Goal: Check status: Check status

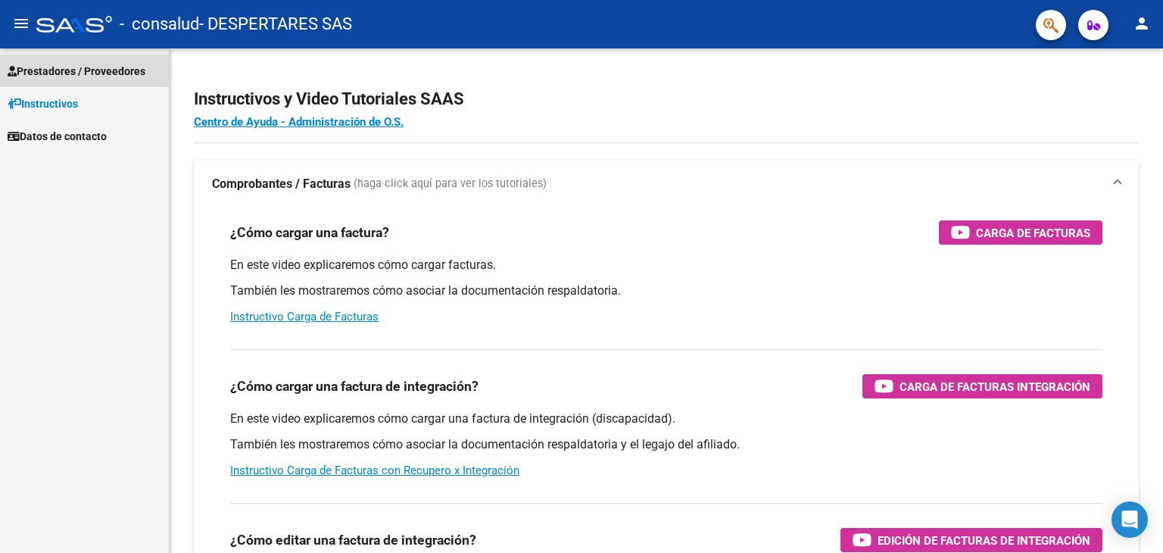
click at [80, 64] on span "Prestadores / Proveedores" at bounding box center [77, 71] width 138 height 17
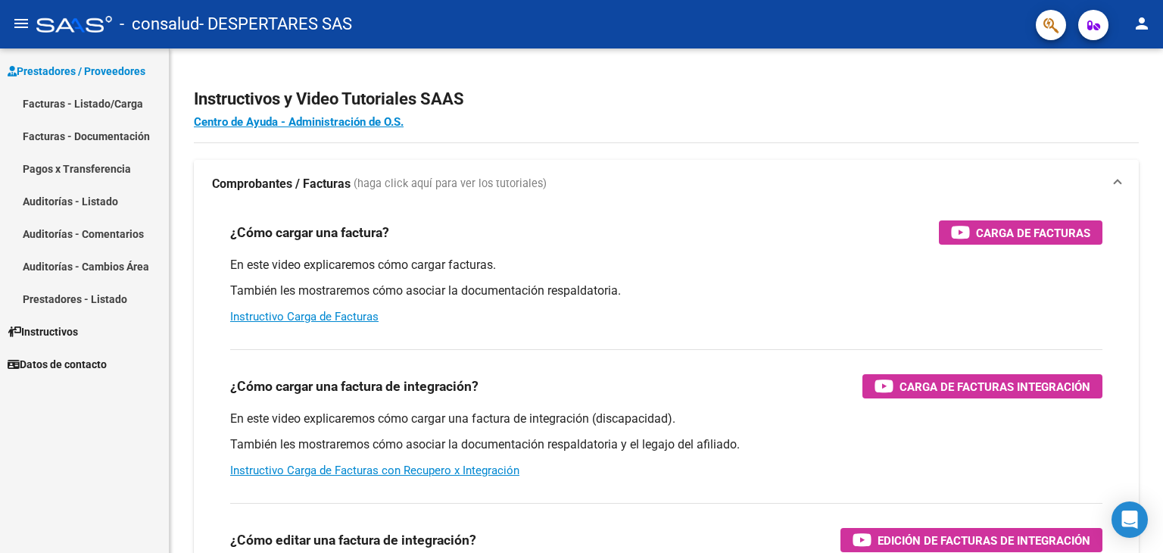
click at [82, 104] on link "Facturas - Listado/Carga" at bounding box center [84, 103] width 169 height 33
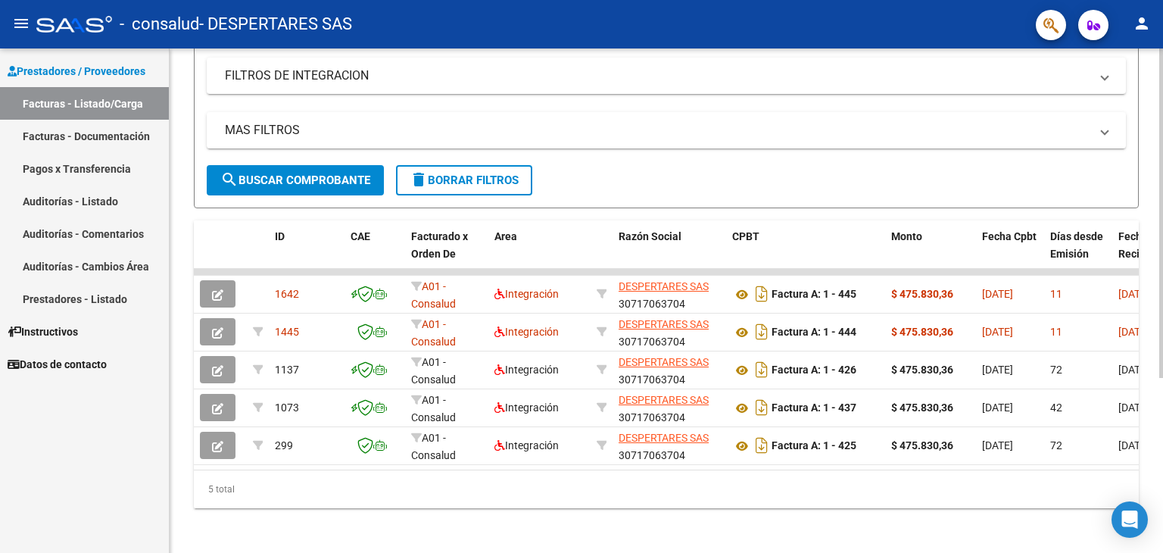
scroll to position [267, 0]
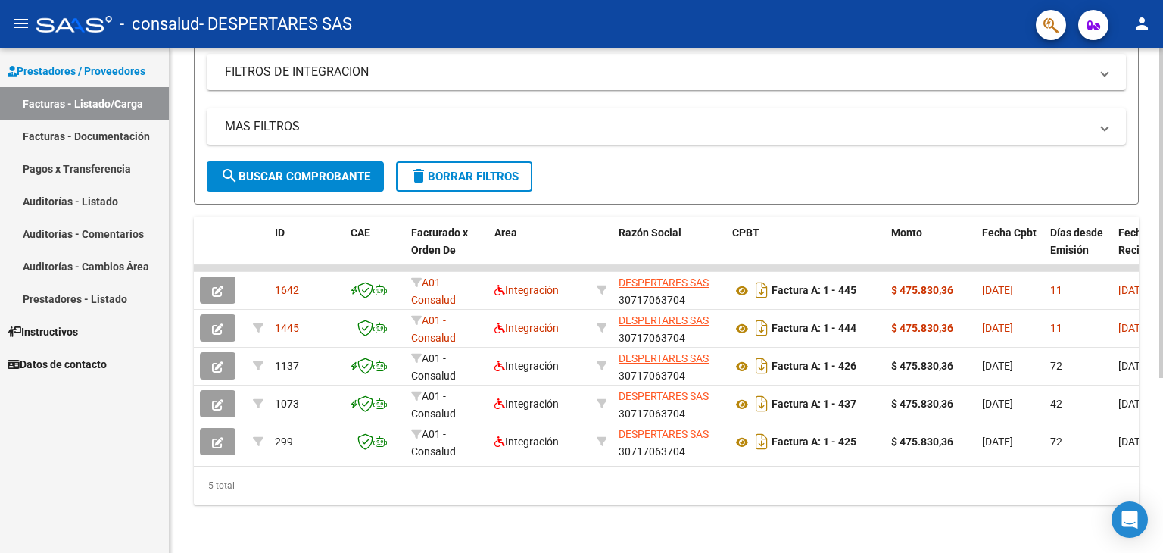
click at [1159, 402] on div at bounding box center [1161, 387] width 4 height 329
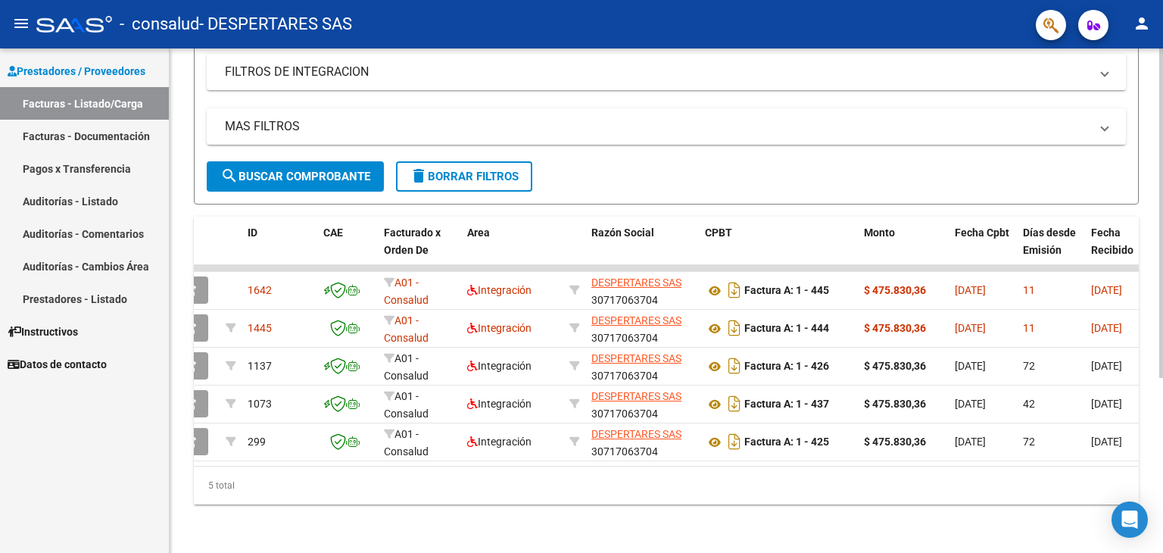
scroll to position [0, 31]
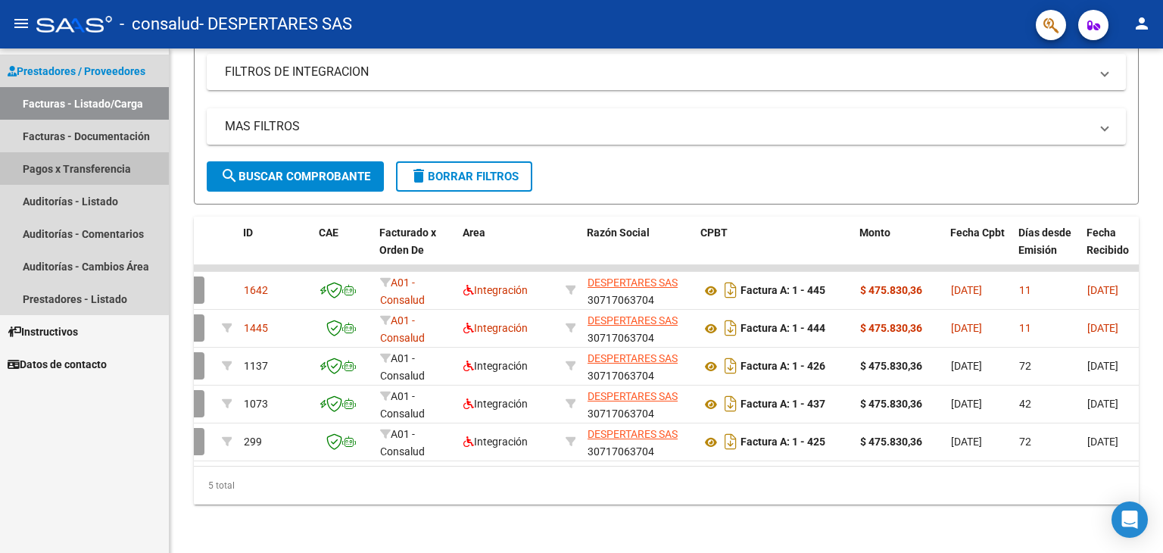
click at [57, 176] on link "Pagos x Transferencia" at bounding box center [84, 168] width 169 height 33
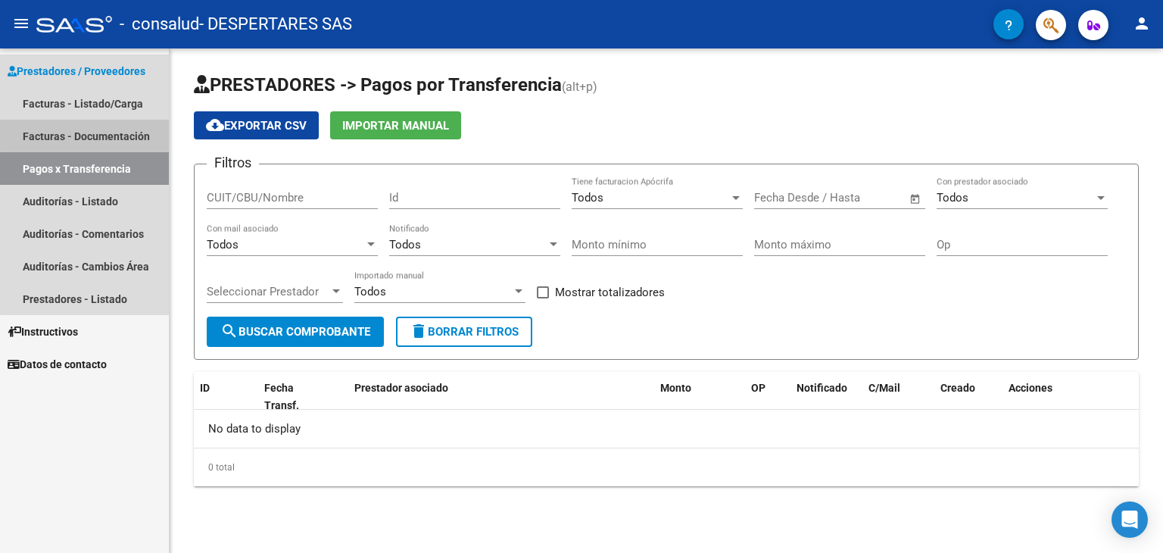
click at [127, 131] on link "Facturas - Documentación" at bounding box center [84, 136] width 169 height 33
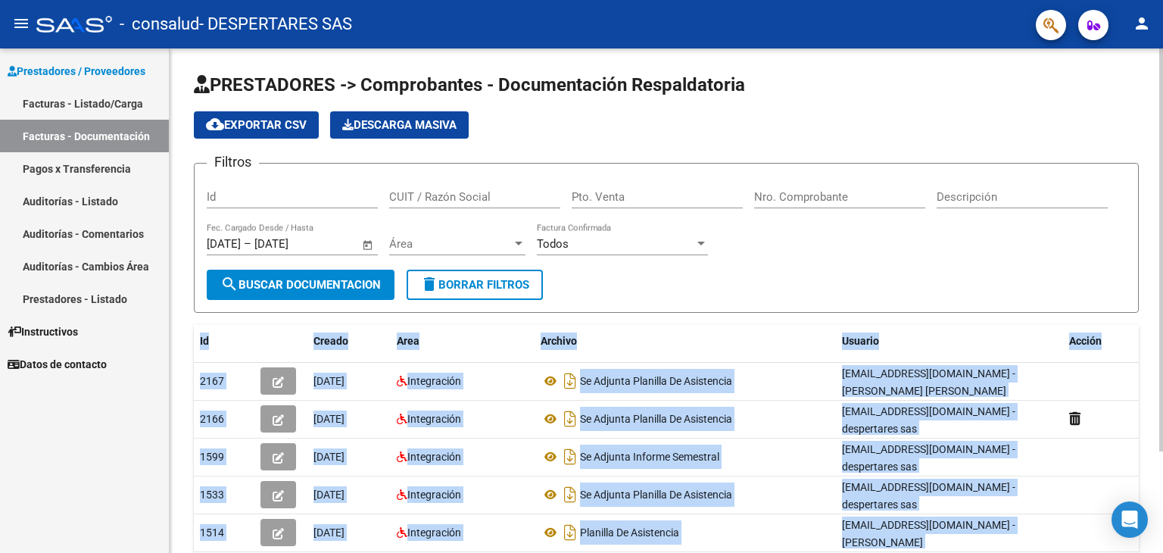
drag, startPoint x: 1158, startPoint y: 268, endPoint x: 1162, endPoint y: 321, distance: 53.2
click at [1162, 321] on div "PRESTADORES -> Comprobantes - Documentación Respaldatoria cloud_download Export…" at bounding box center [668, 364] width 997 height 633
click at [1154, 325] on div "PRESTADORES -> Comprobantes - Documentación Respaldatoria cloud_download Export…" at bounding box center [667, 364] width 994 height 633
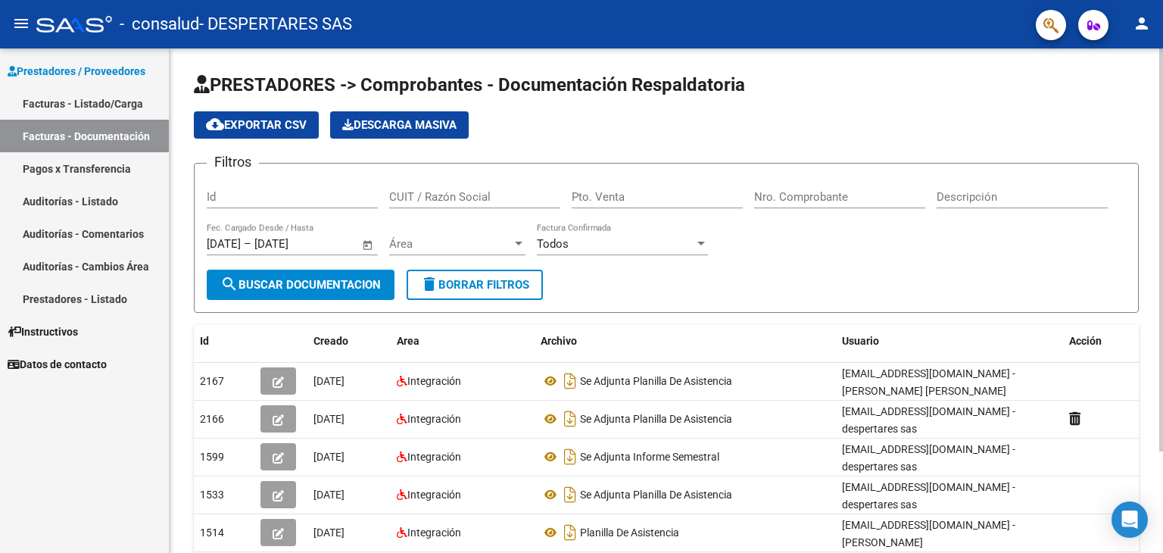
click at [1162, 320] on div at bounding box center [1161, 249] width 4 height 403
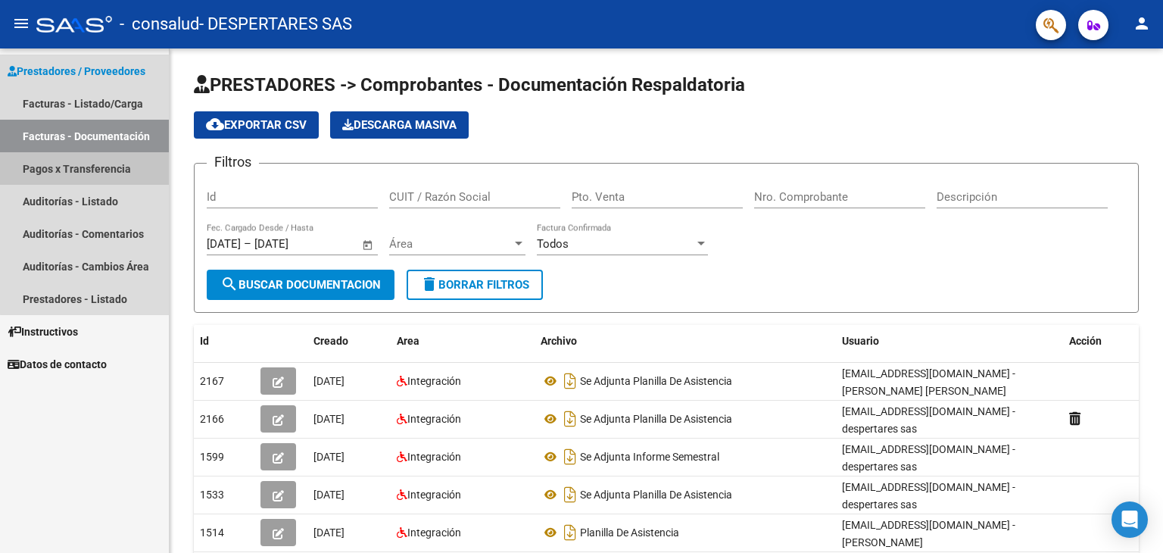
click at [94, 168] on link "Pagos x Transferencia" at bounding box center [84, 168] width 169 height 33
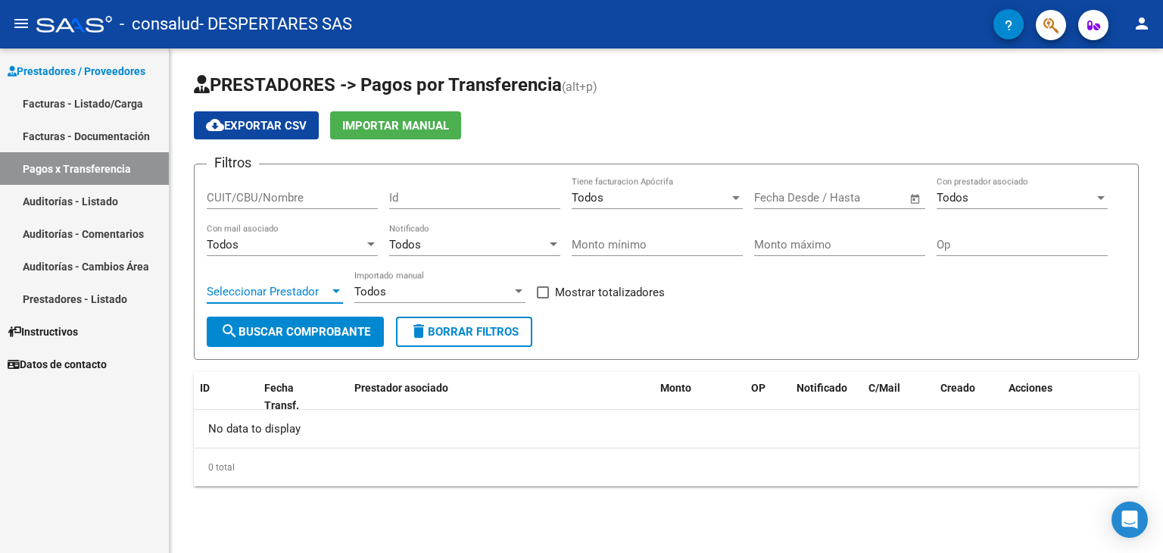
click at [338, 286] on div at bounding box center [336, 292] width 14 height 12
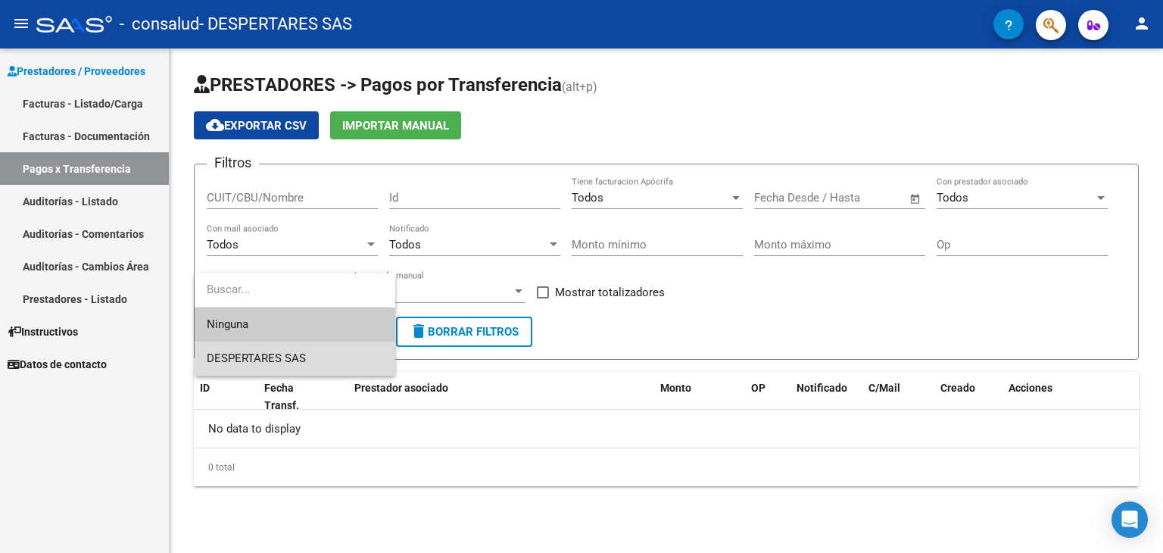
click at [307, 354] on span "DESPERTARES SAS" at bounding box center [295, 359] width 176 height 34
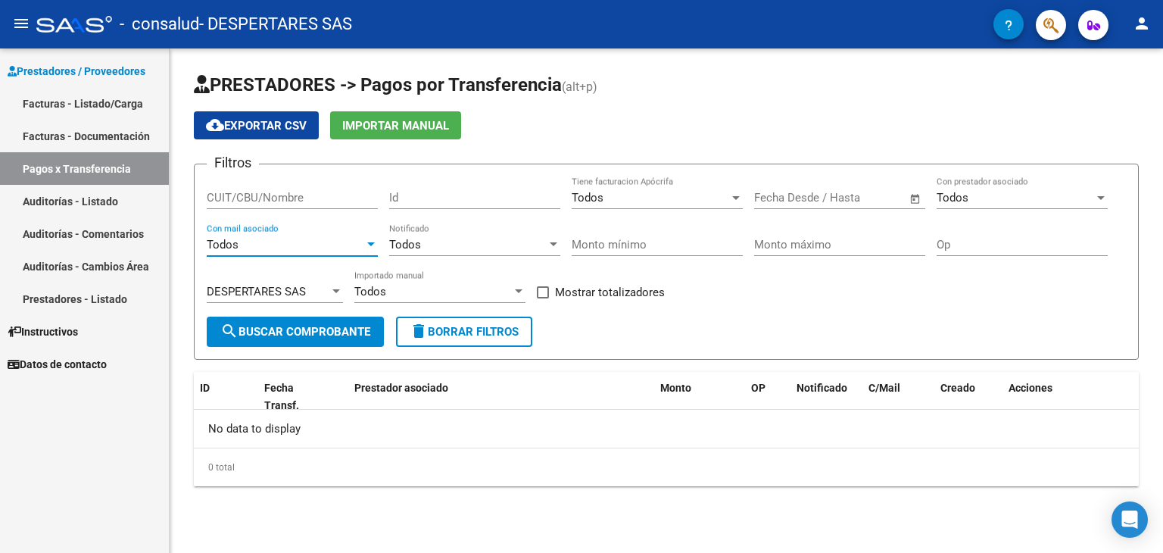
click at [356, 244] on div "Todos" at bounding box center [286, 245] width 158 height 14
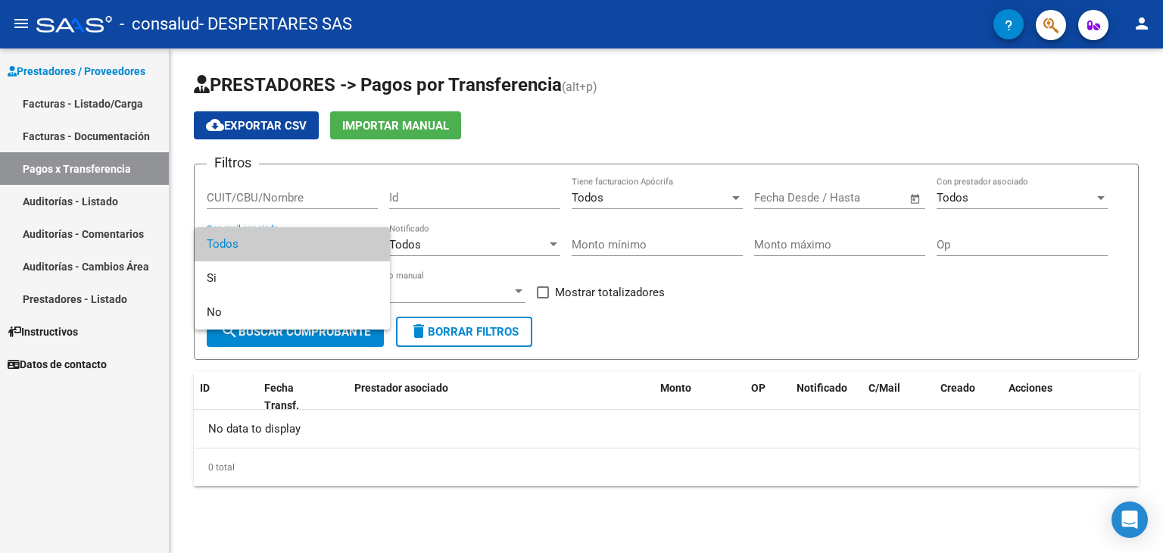
click at [436, 242] on div at bounding box center [581, 276] width 1163 height 553
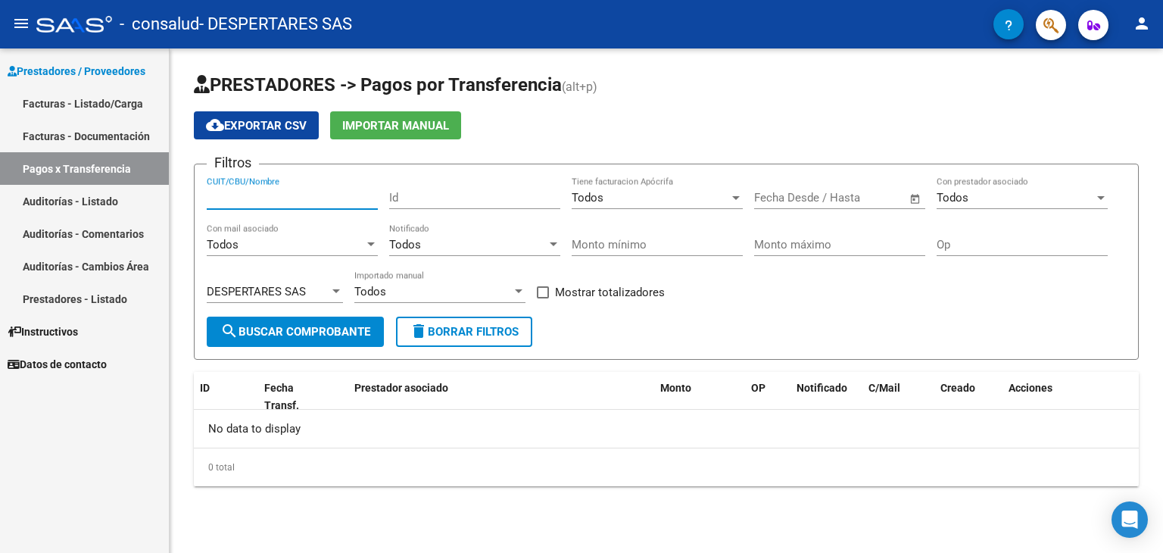
click at [312, 199] on input "CUIT/CBU/Nombre" at bounding box center [292, 198] width 171 height 14
type input "30717063704"
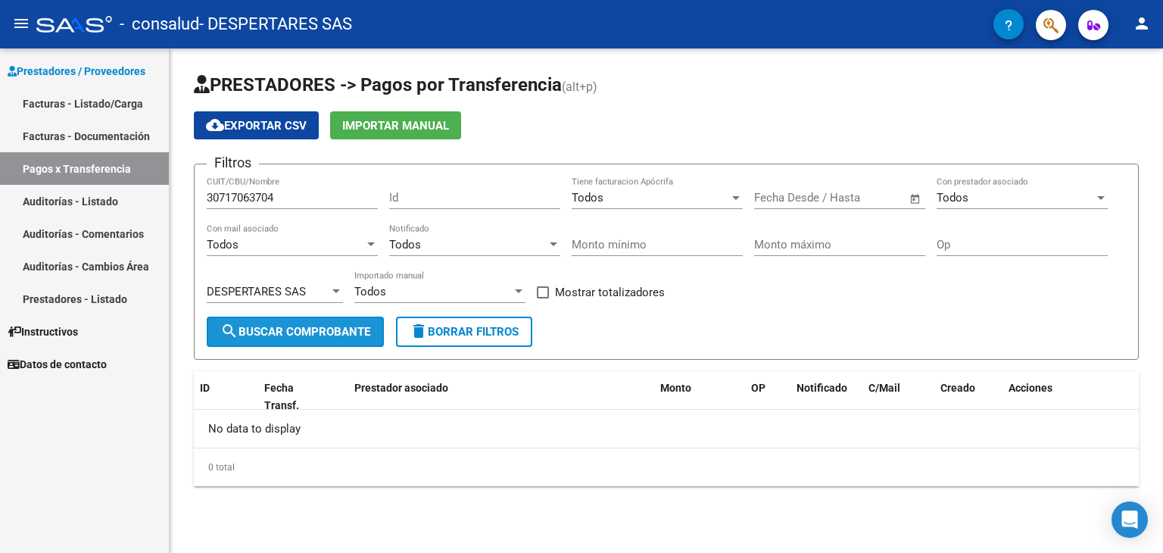
click at [326, 332] on span "search Buscar Comprobante" at bounding box center [295, 332] width 150 height 14
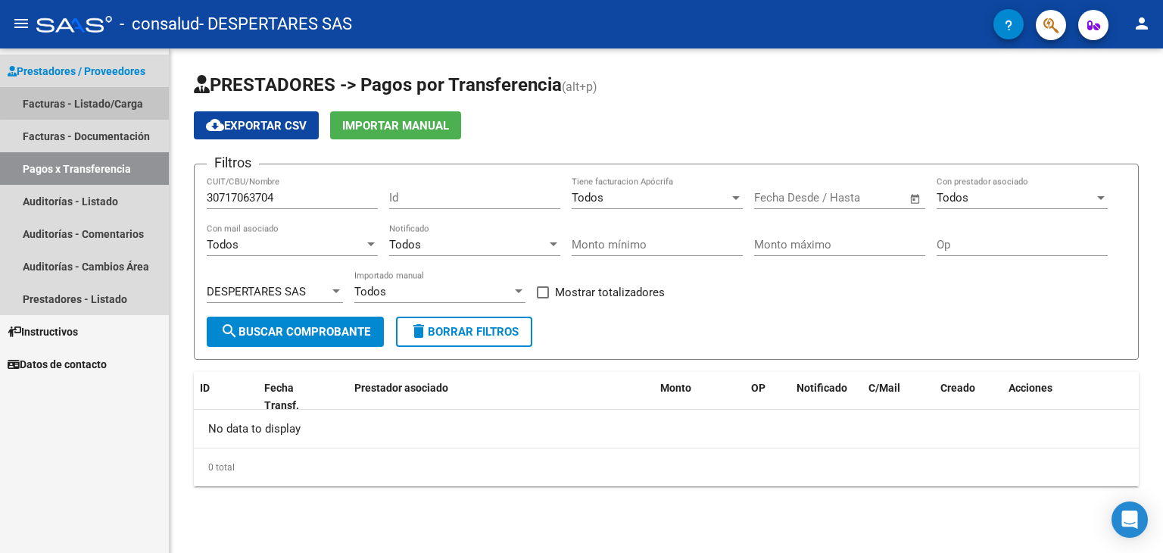
click at [97, 89] on link "Facturas - Listado/Carga" at bounding box center [84, 103] width 169 height 33
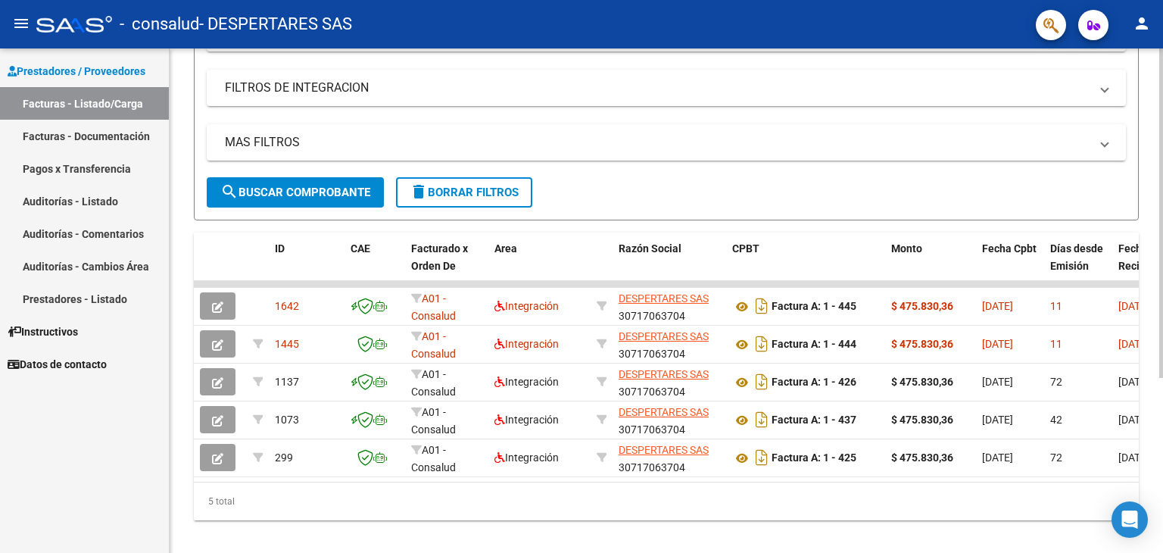
scroll to position [267, 0]
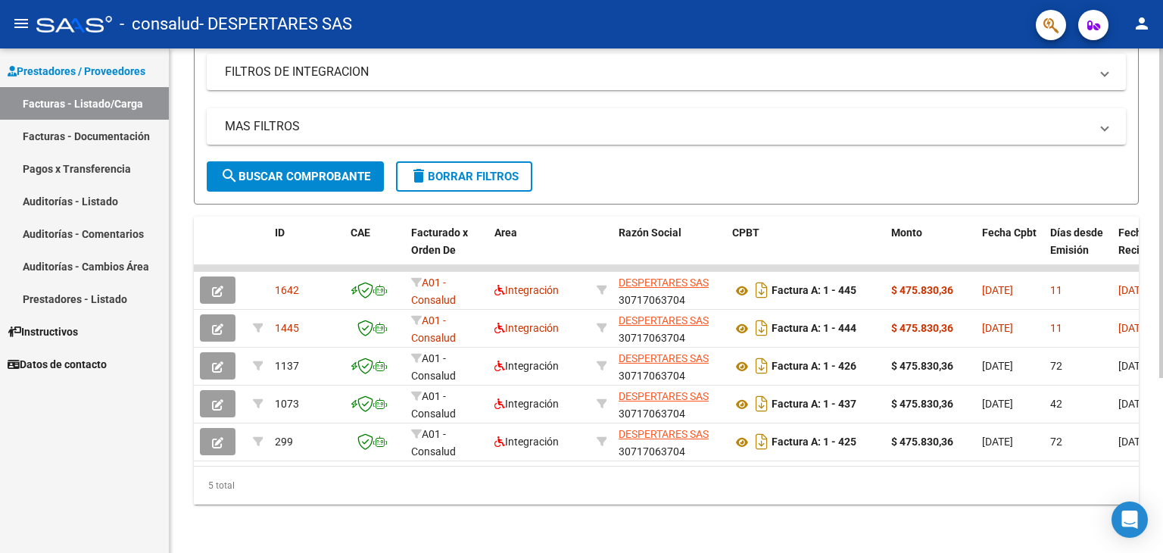
click at [1162, 424] on div at bounding box center [1161, 387] width 4 height 329
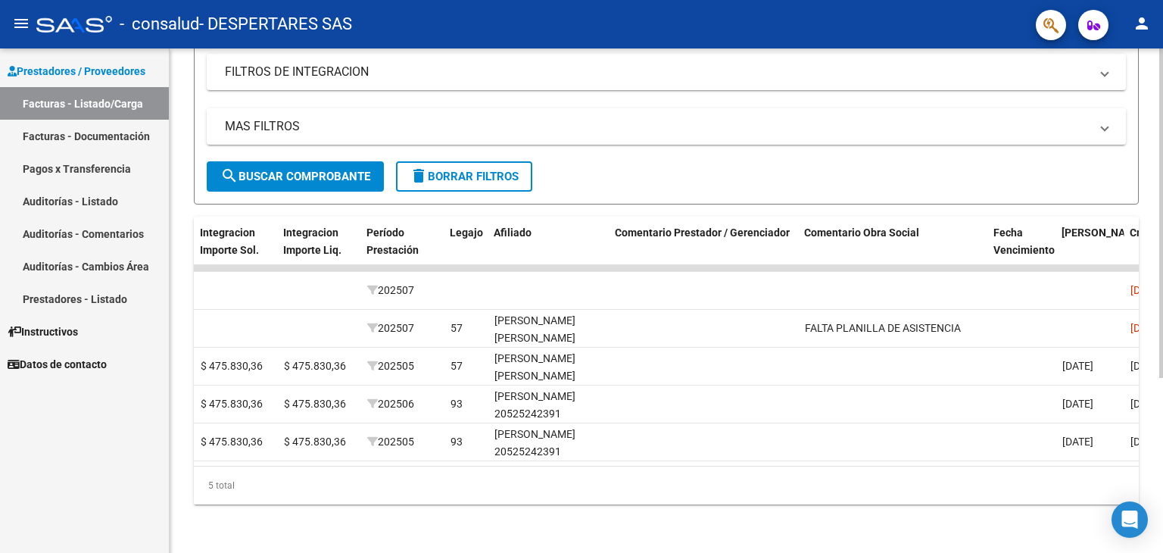
scroll to position [0, 0]
